Goal: Information Seeking & Learning: Learn about a topic

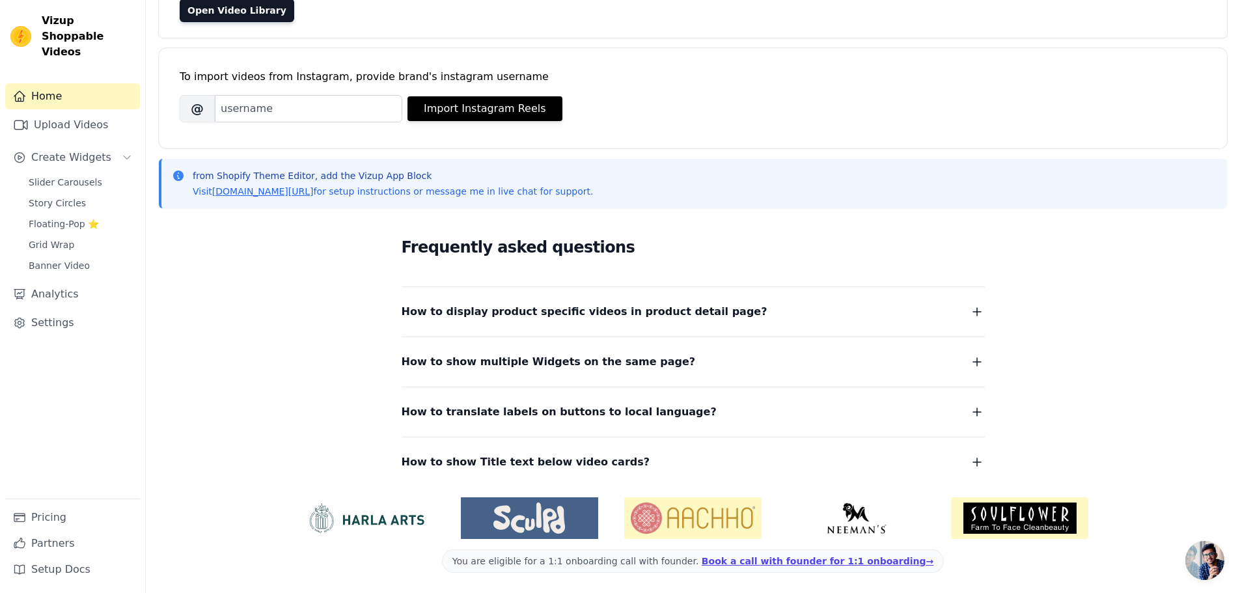
scroll to position [137, 0]
click at [503, 313] on span "How to display product specific videos in product detail page?" at bounding box center [585, 311] width 366 height 18
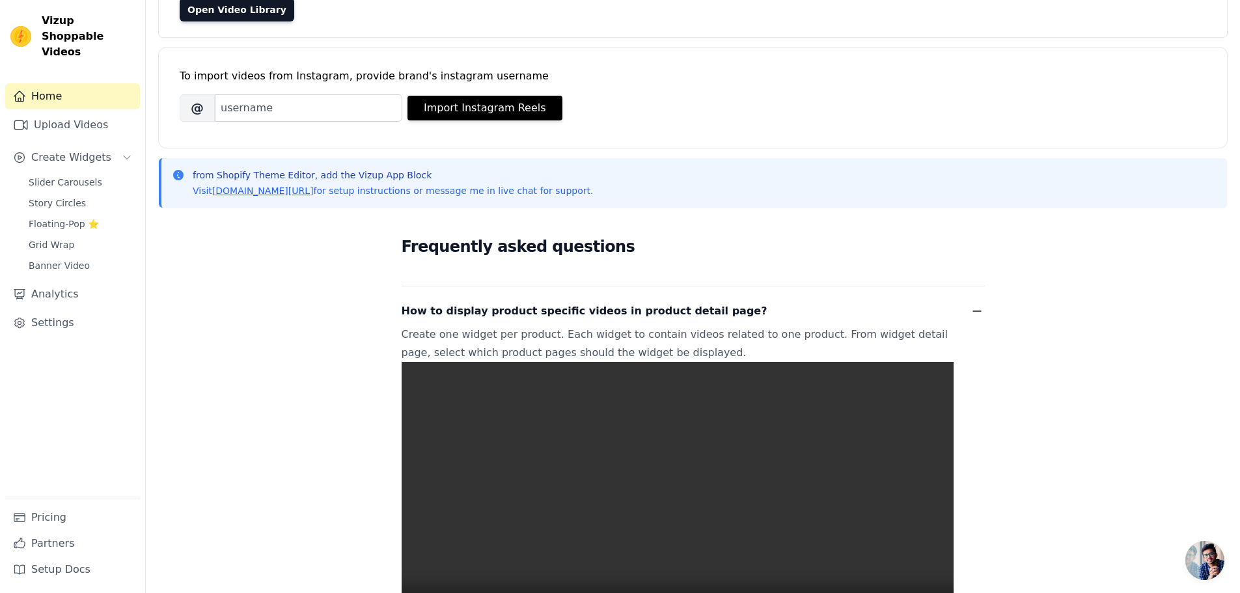
click at [507, 308] on span "How to display product specific videos in product detail page?" at bounding box center [585, 311] width 366 height 18
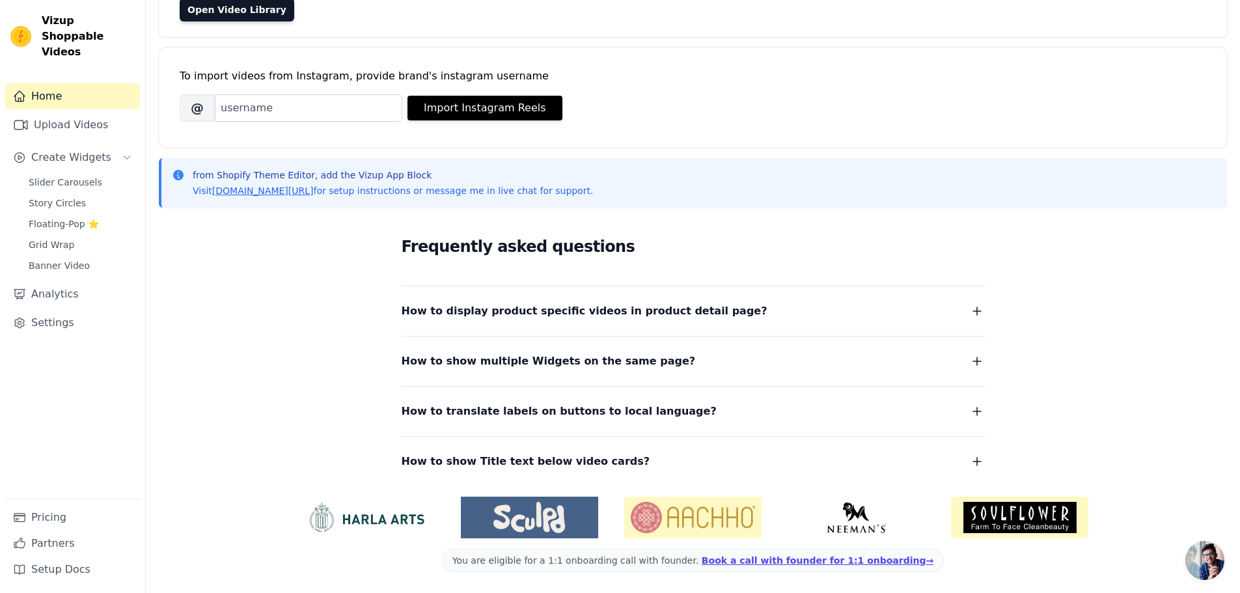
click at [504, 317] on span "How to display product specific videos in product detail page?" at bounding box center [585, 311] width 366 height 18
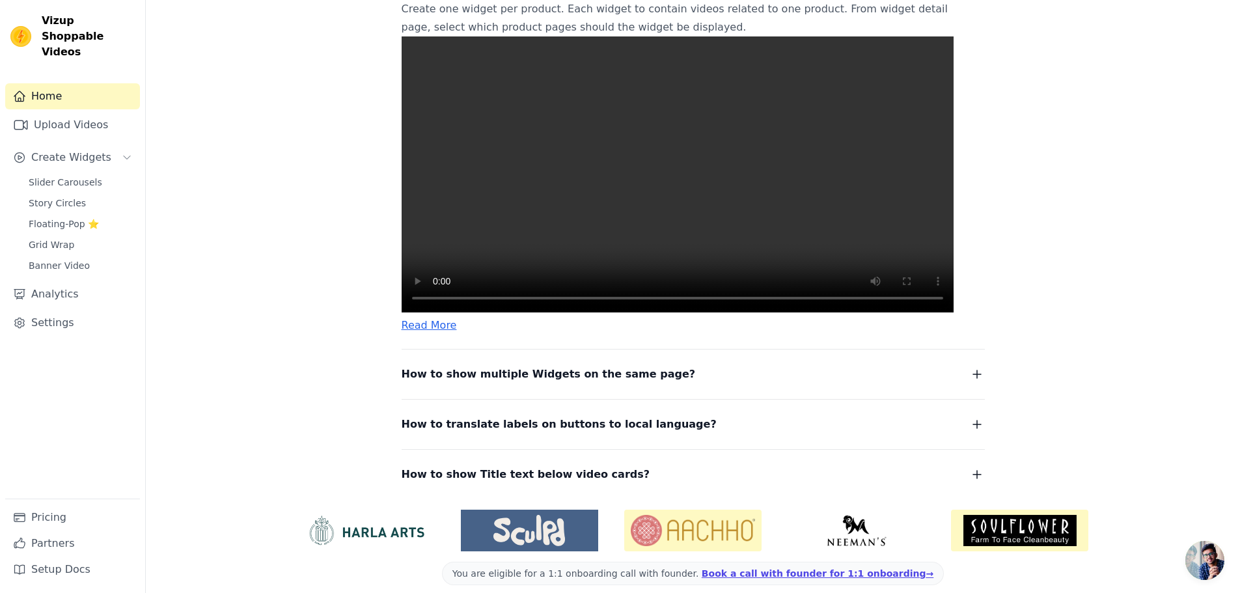
click at [499, 262] on video at bounding box center [678, 174] width 552 height 276
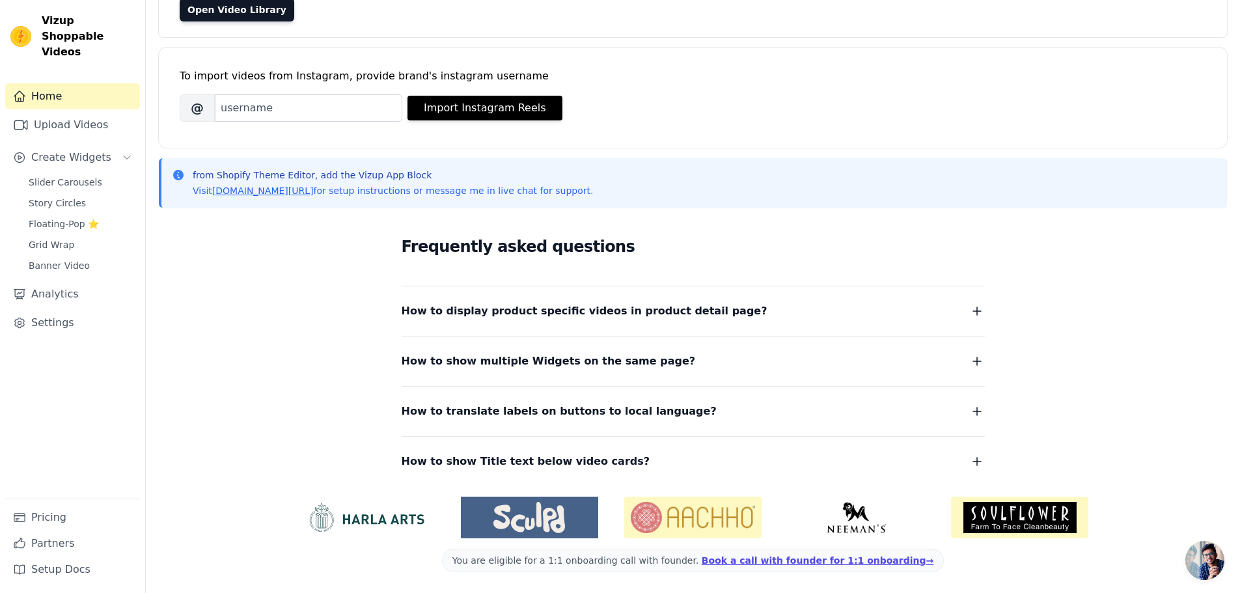
click at [477, 312] on span "How to display product specific videos in product detail page?" at bounding box center [585, 311] width 366 height 18
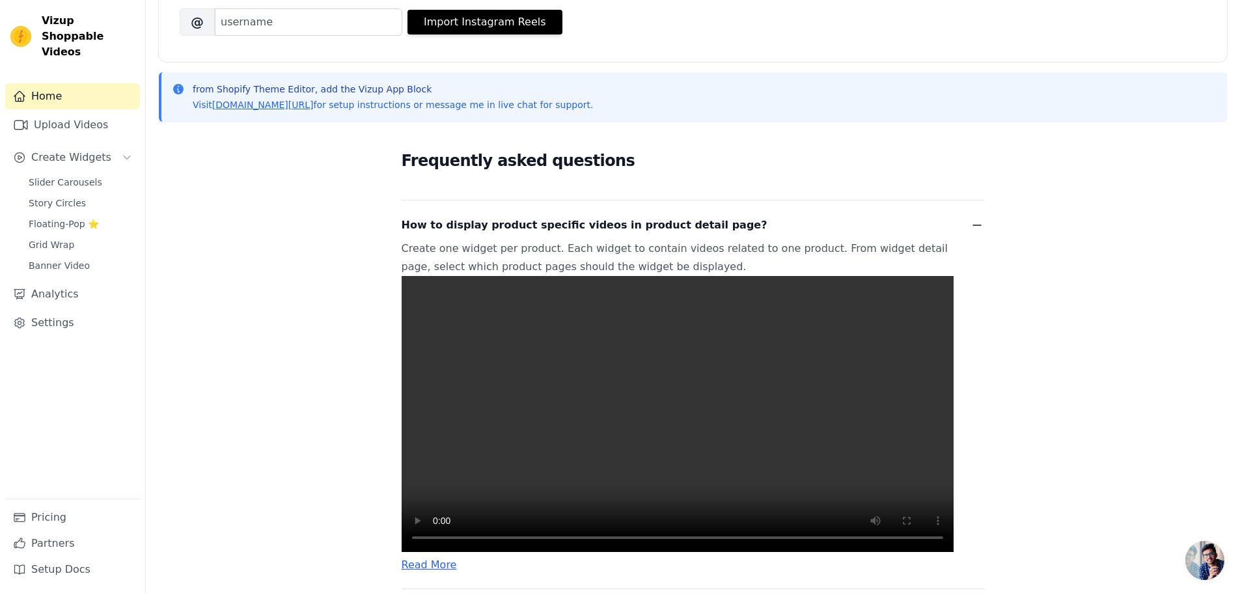
scroll to position [333, 0]
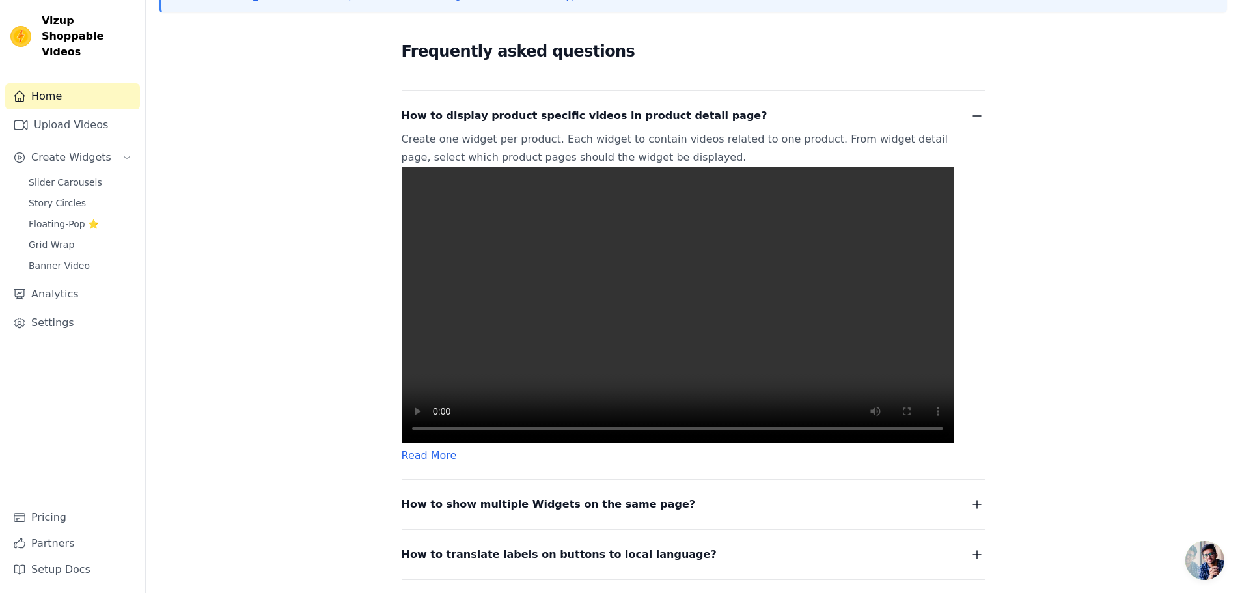
click at [472, 400] on video at bounding box center [678, 305] width 552 height 276
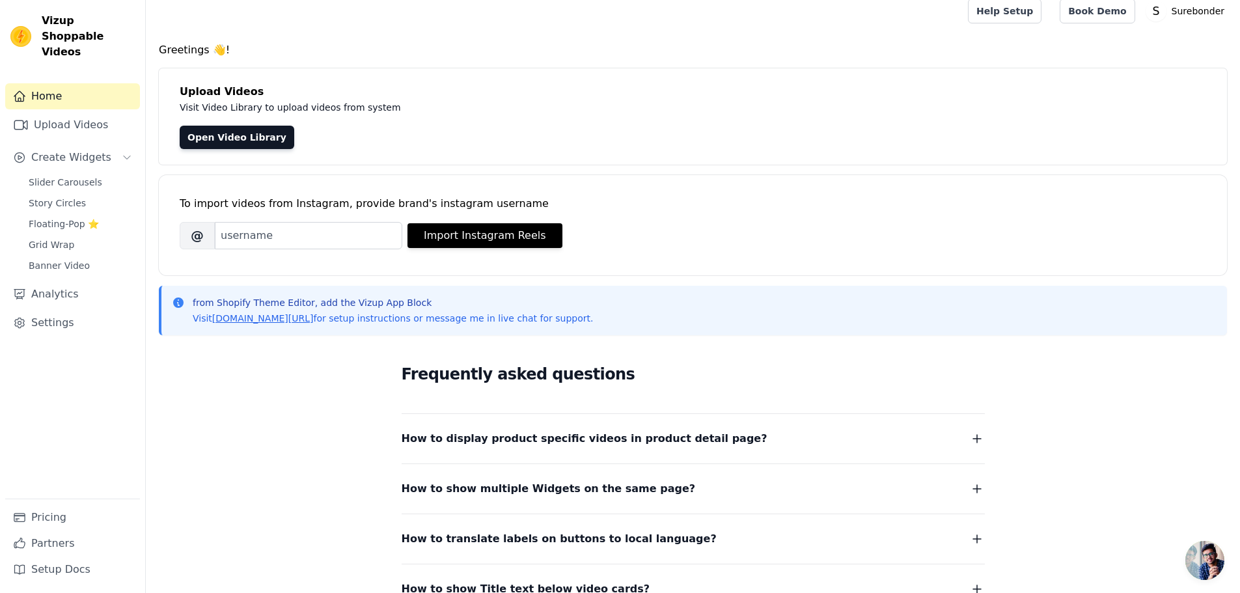
scroll to position [0, 0]
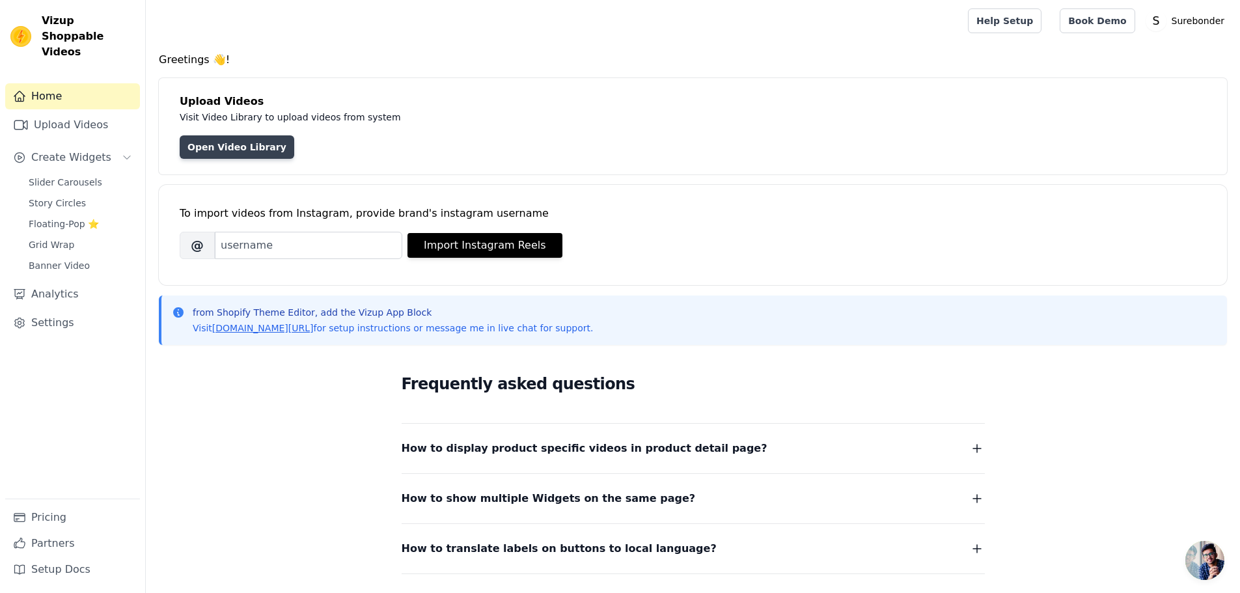
click at [199, 142] on link "Open Video Library" at bounding box center [237, 146] width 115 height 23
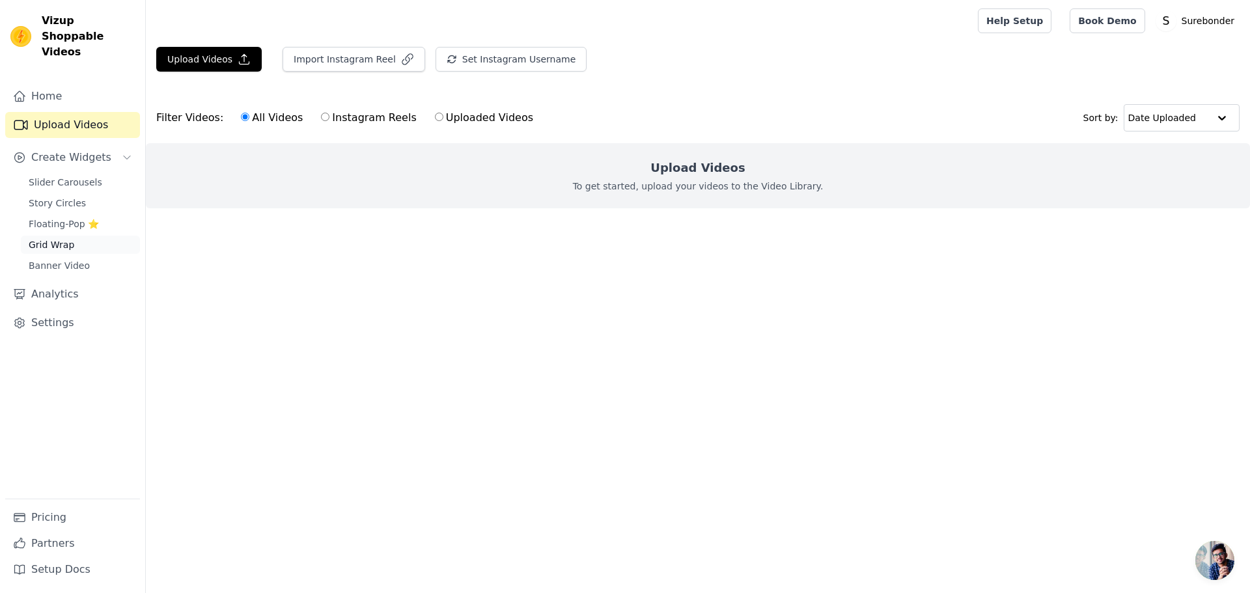
click at [79, 236] on link "Grid Wrap" at bounding box center [80, 245] width 119 height 18
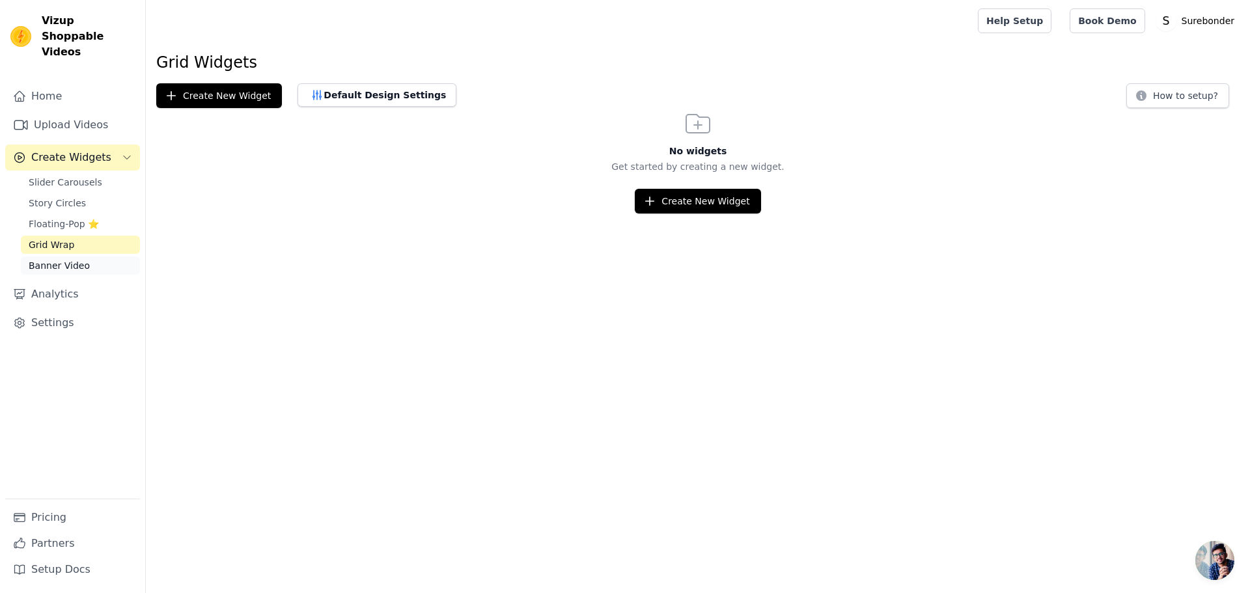
click at [79, 259] on span "Banner Video" at bounding box center [59, 265] width 61 height 13
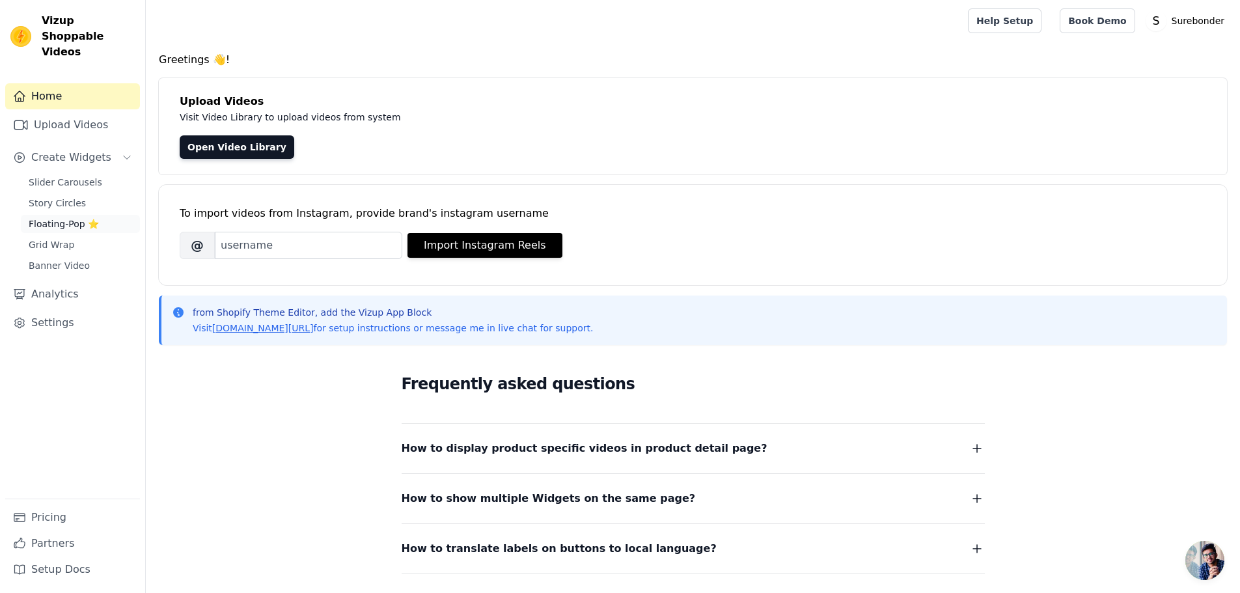
click at [72, 217] on span "Floating-Pop ⭐" at bounding box center [64, 223] width 70 height 13
